Goal: Information Seeking & Learning: Compare options

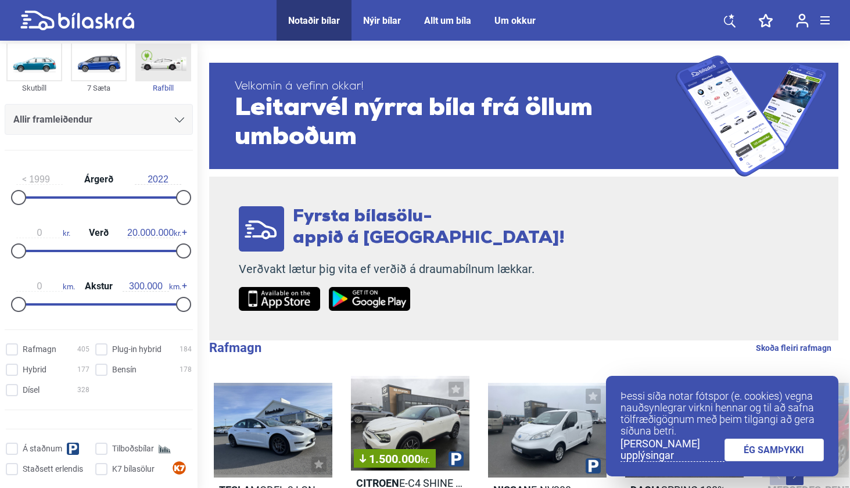
scroll to position [98, 0]
click at [153, 126] on div "Allir framleiðendur" at bounding box center [98, 118] width 171 height 16
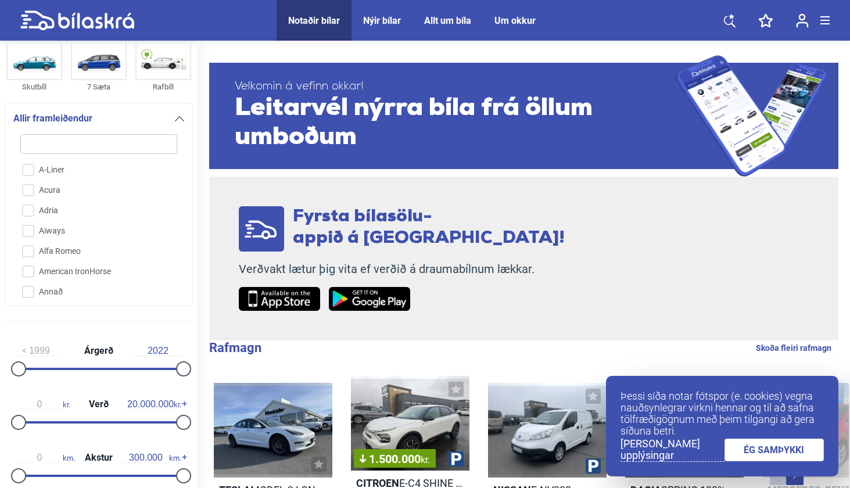
type input "b"
checkbox input "false"
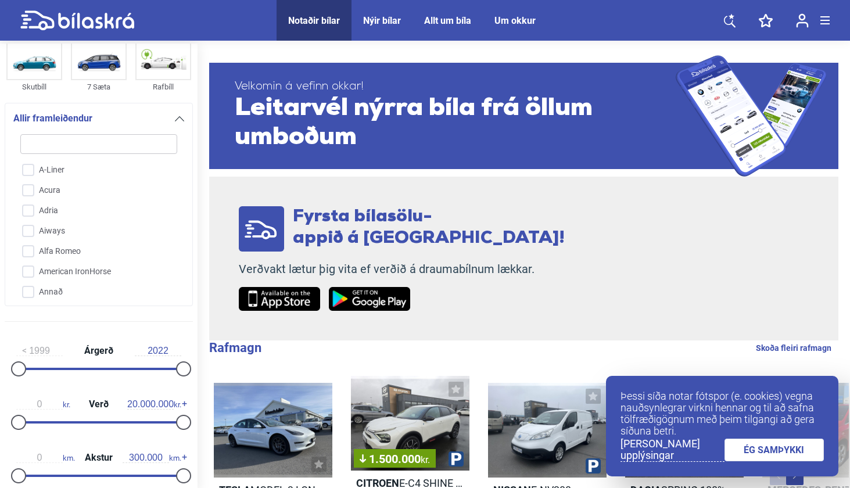
checkbox input "false"
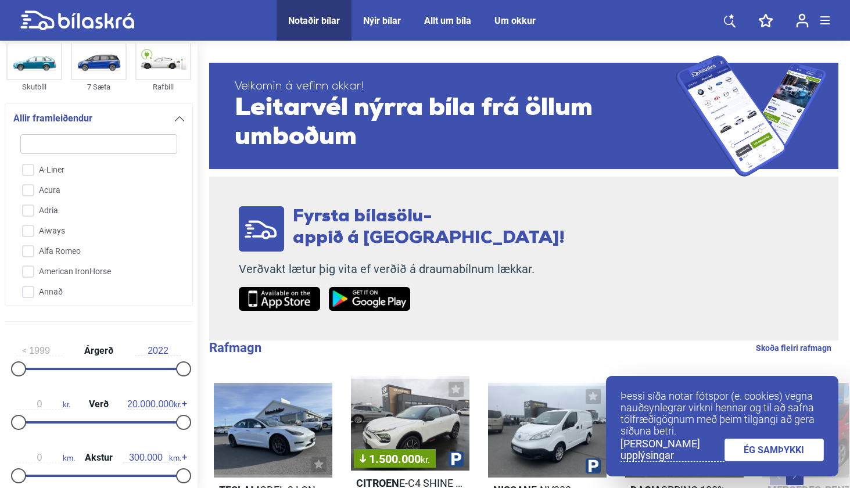
checkbox input "false"
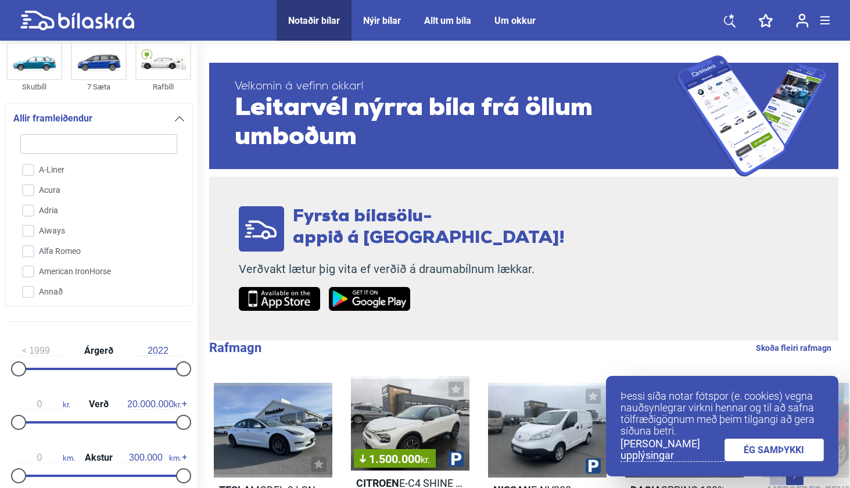
checkbox input "false"
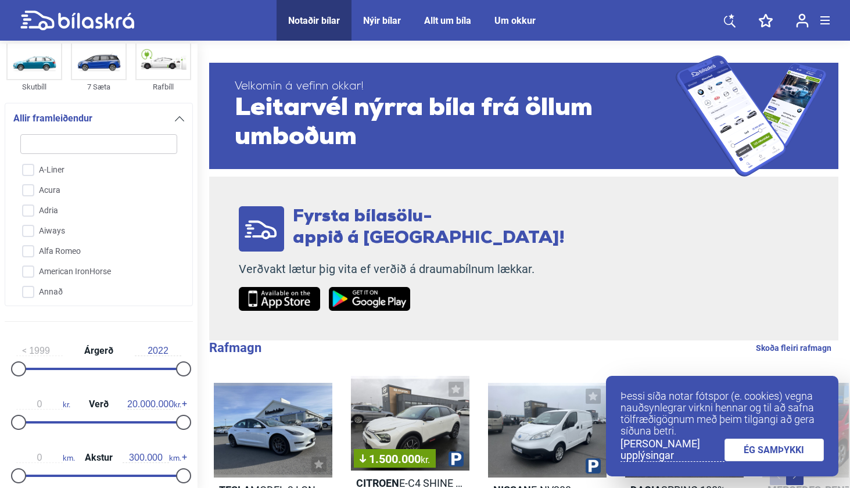
checkbox input "false"
type input "b"
click at [31, 167] on input "BMW" at bounding box center [91, 170] width 158 height 20
checkbox input "true"
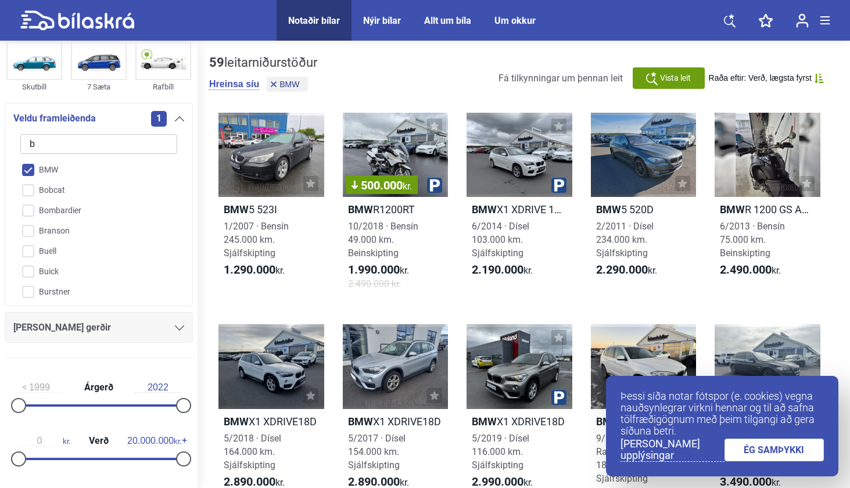
click at [175, 117] on icon at bounding box center [179, 118] width 9 height 5
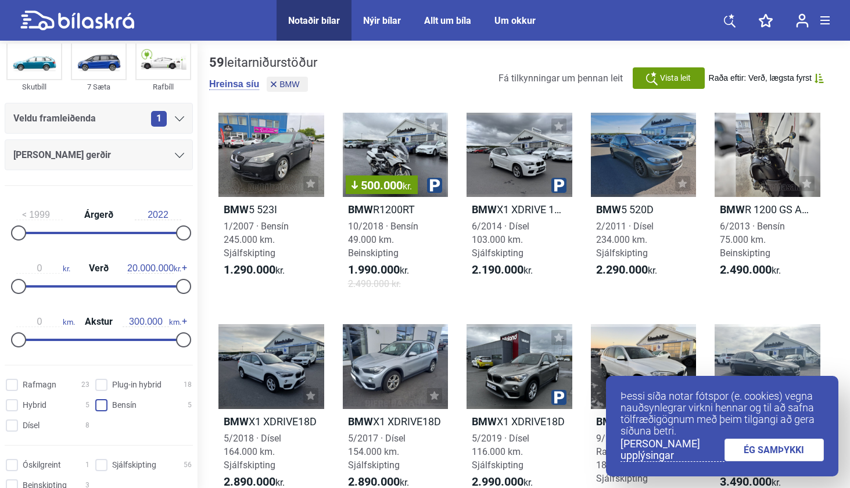
click at [99, 409] on input "Bensín 5" at bounding box center [145, 406] width 96 height 12
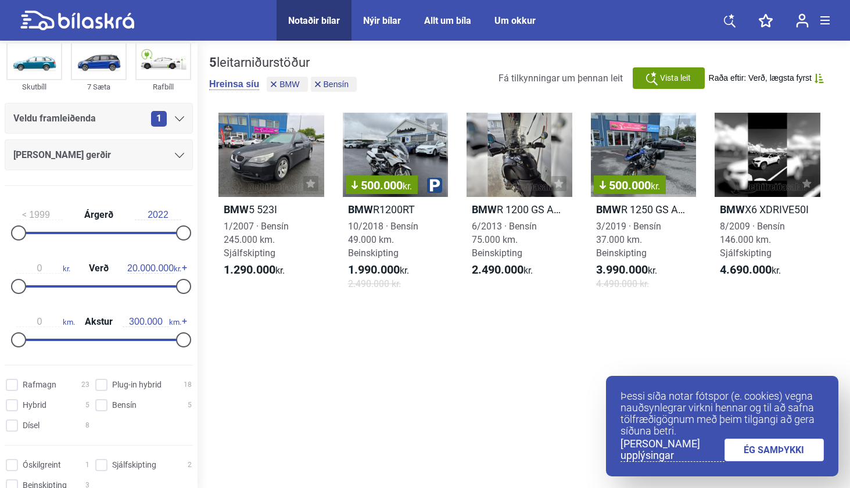
checkbox input "false"
